Goal: Information Seeking & Learning: Learn about a topic

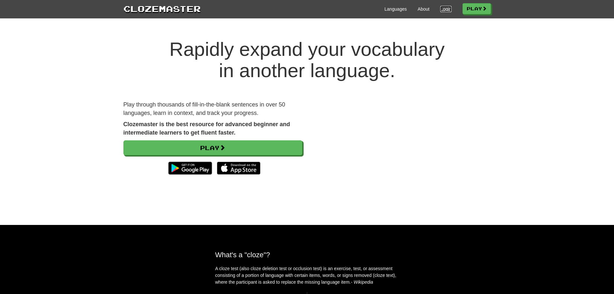
click at [441, 9] on link "Login" at bounding box center [445, 9] width 11 height 6
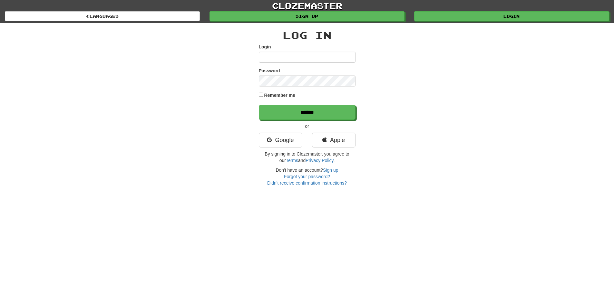
click at [286, 57] on input "Login" at bounding box center [307, 57] width 97 height 11
type input "***"
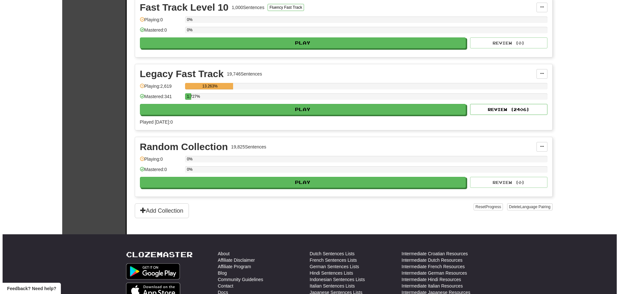
scroll to position [1508, 0]
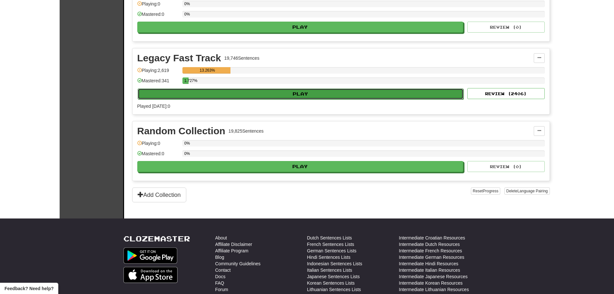
click at [309, 92] on button "Play" at bounding box center [301, 93] width 326 height 11
select select "**"
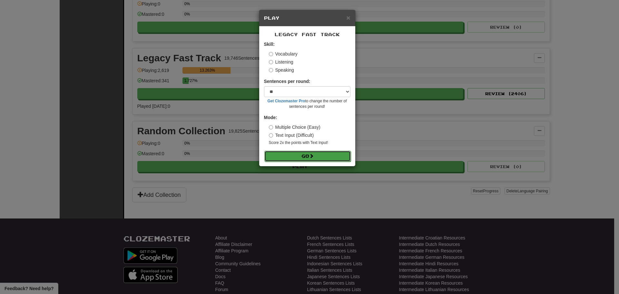
click at [298, 154] on button "Go" at bounding box center [307, 156] width 86 height 11
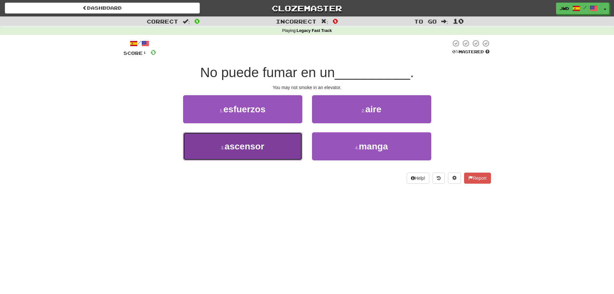
click at [256, 148] on span "ascensor" at bounding box center [245, 146] width 40 height 10
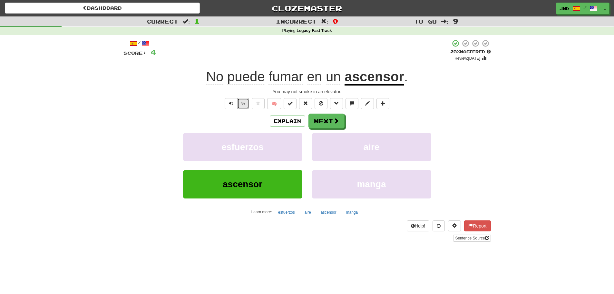
click at [244, 103] on button "½" at bounding box center [243, 103] width 12 height 11
click at [325, 122] on button "Next" at bounding box center [327, 121] width 36 height 15
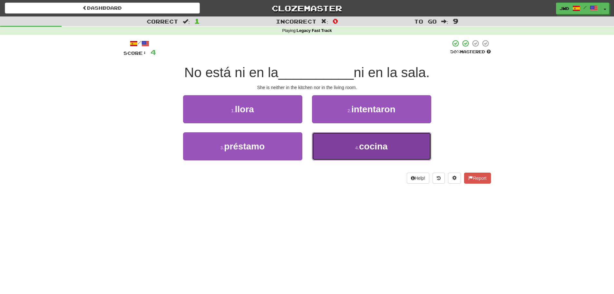
click at [385, 150] on span "cocina" at bounding box center [373, 146] width 29 height 10
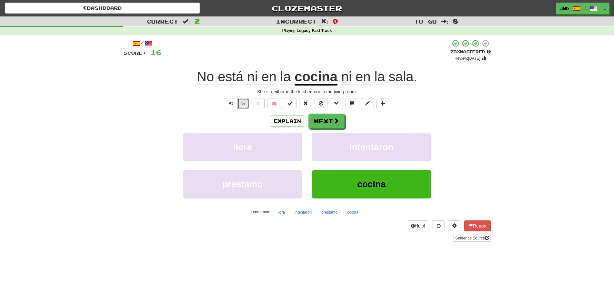
click at [242, 103] on button "½" at bounding box center [243, 103] width 12 height 11
click at [326, 121] on button "Next" at bounding box center [327, 121] width 36 height 15
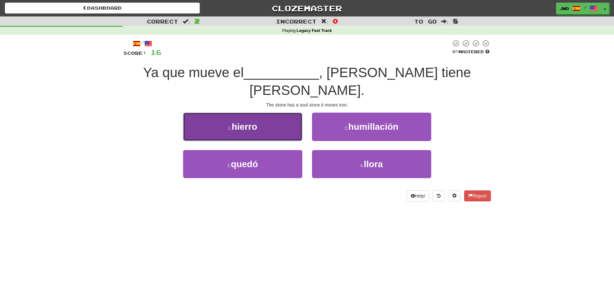
click at [264, 115] on button "1 . hierro" at bounding box center [242, 127] width 119 height 28
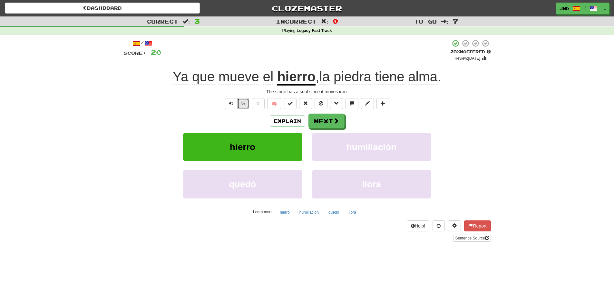
click at [242, 105] on button "½" at bounding box center [243, 103] width 12 height 11
click at [331, 120] on button "Next" at bounding box center [327, 121] width 36 height 15
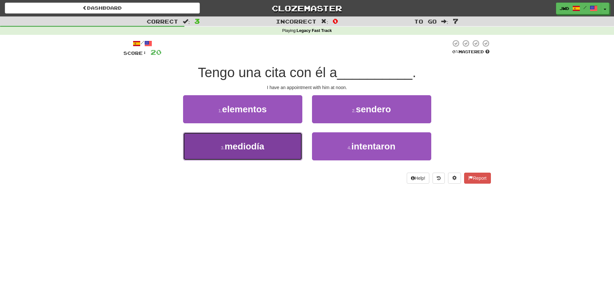
click at [239, 152] on button "3 . mediodía" at bounding box center [242, 146] width 119 height 28
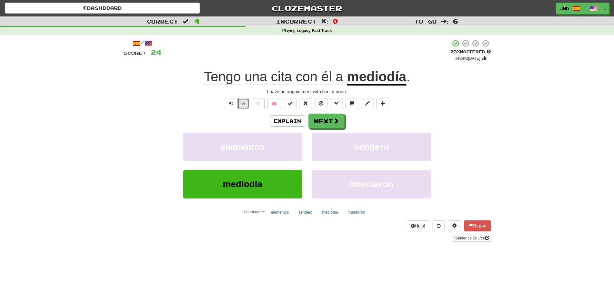
click at [241, 106] on button "½" at bounding box center [243, 103] width 12 height 11
click at [327, 121] on button "Next" at bounding box center [327, 121] width 36 height 15
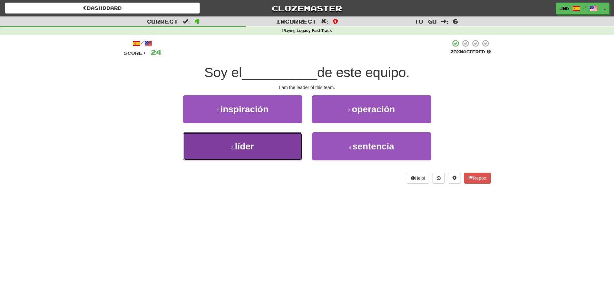
click at [247, 146] on span "líder" at bounding box center [244, 146] width 19 height 10
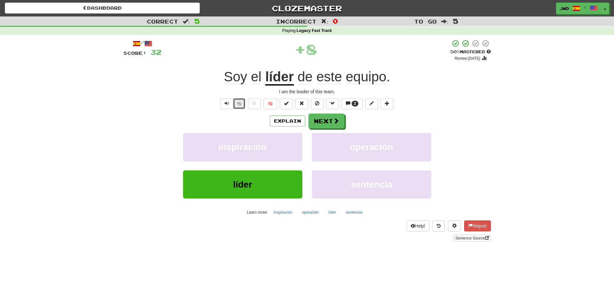
click at [240, 104] on button "½" at bounding box center [239, 103] width 12 height 11
click at [329, 118] on button "Next" at bounding box center [327, 121] width 36 height 15
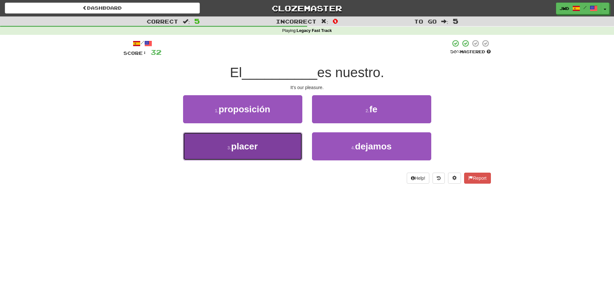
click at [245, 147] on span "placer" at bounding box center [244, 146] width 27 height 10
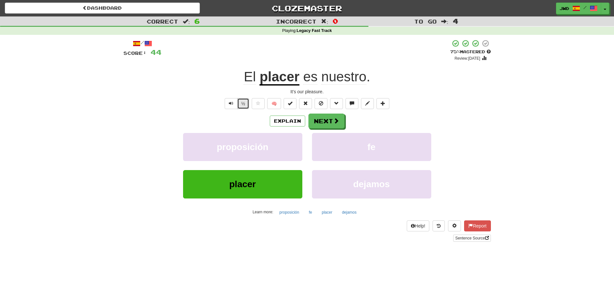
click at [244, 104] on button "½" at bounding box center [243, 103] width 12 height 11
click at [329, 119] on button "Next" at bounding box center [327, 121] width 36 height 15
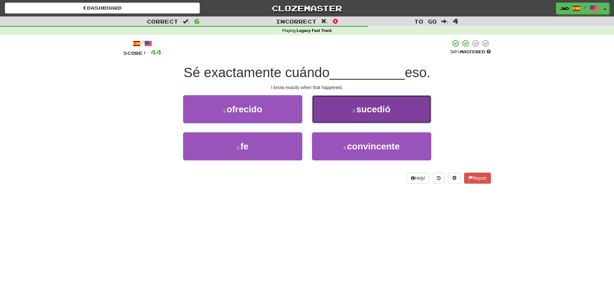
click at [383, 114] on button "2 . sucedió" at bounding box center [371, 109] width 119 height 28
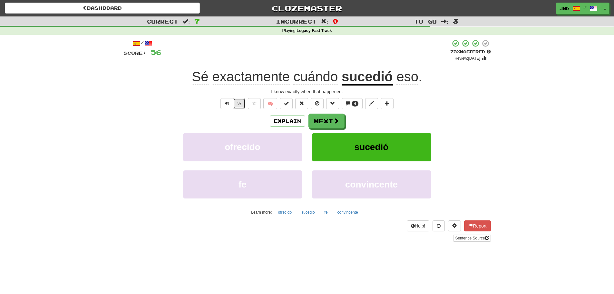
click at [240, 104] on button "½" at bounding box center [239, 103] width 12 height 11
click at [326, 122] on button "Next" at bounding box center [327, 121] width 36 height 15
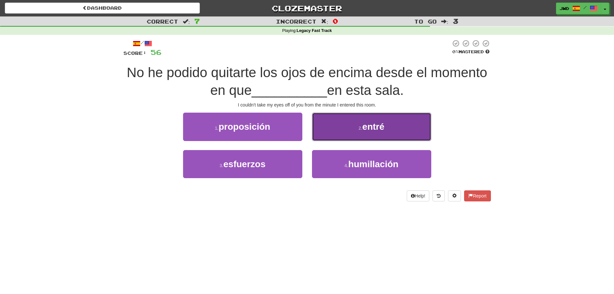
click at [378, 125] on span "entré" at bounding box center [373, 127] width 22 height 10
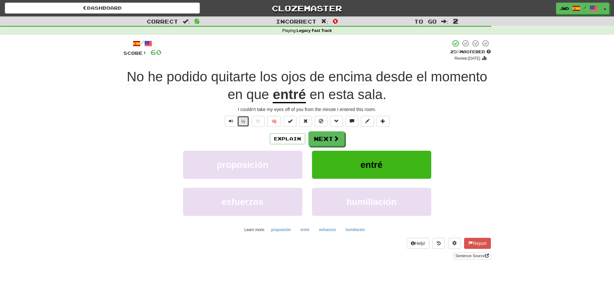
click at [243, 122] on button "½" at bounding box center [243, 121] width 12 height 11
click at [327, 137] on button "Next" at bounding box center [327, 139] width 36 height 15
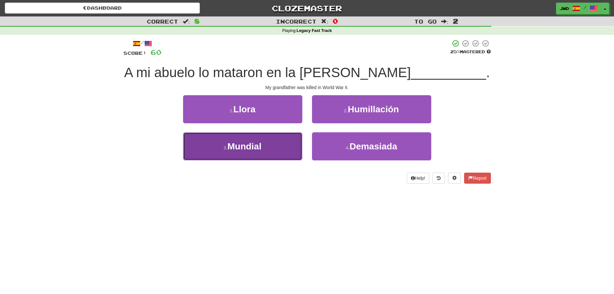
click at [245, 145] on span "Mundial" at bounding box center [244, 146] width 34 height 10
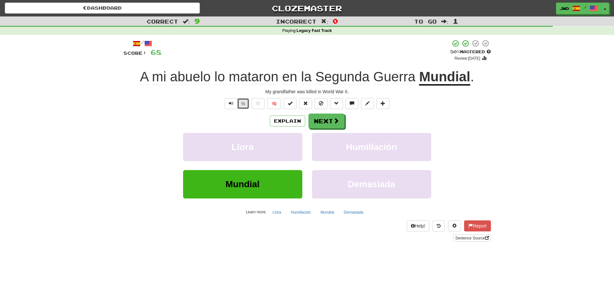
click at [241, 102] on button "½" at bounding box center [243, 103] width 12 height 11
click at [324, 122] on button "Next" at bounding box center [327, 121] width 36 height 15
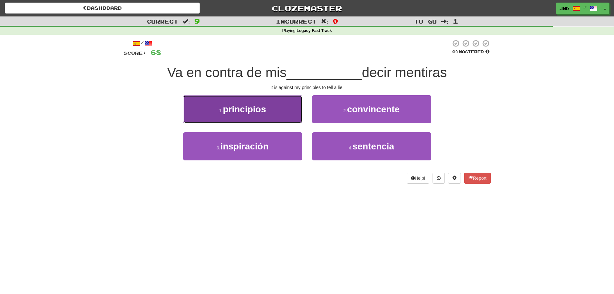
click at [248, 113] on span "principios" at bounding box center [244, 109] width 43 height 10
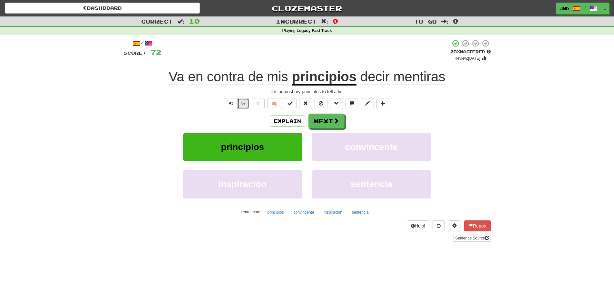
click at [243, 104] on button "½" at bounding box center [243, 103] width 12 height 11
click at [327, 120] on button "Next" at bounding box center [327, 121] width 36 height 15
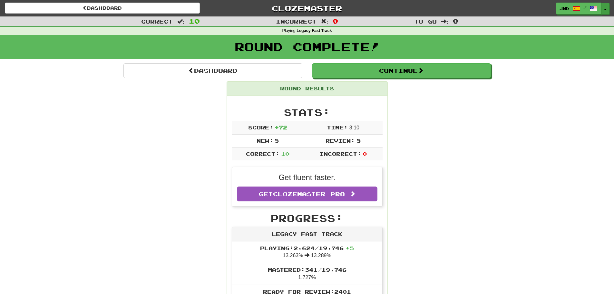
click at [607, 10] on button "Toggle Dropdown" at bounding box center [605, 9] width 8 height 12
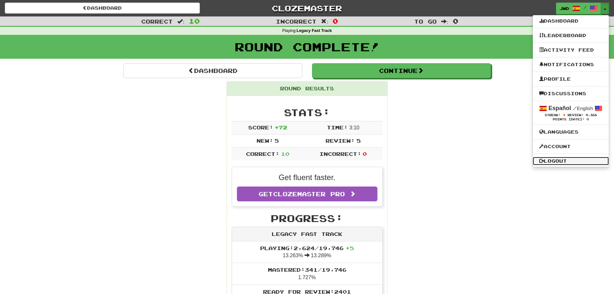
click at [564, 161] on link "Logout" at bounding box center [571, 161] width 76 height 8
